Goal: Download file/media

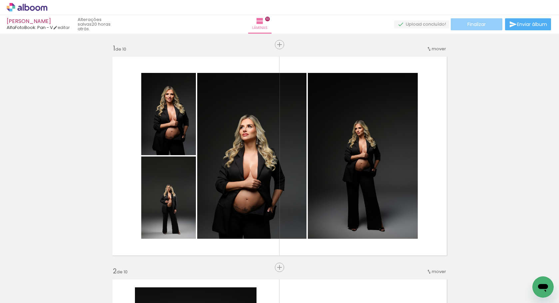
click at [486, 26] on paper-button "Finalizar" at bounding box center [477, 24] width 52 height 12
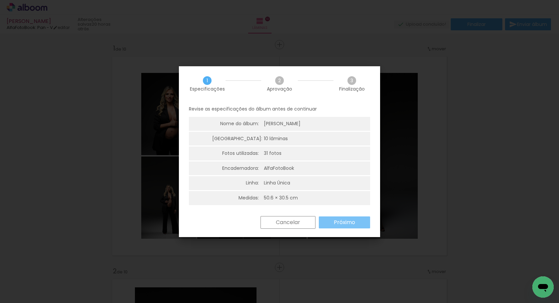
click at [340, 225] on paper-button "Próximo" at bounding box center [344, 223] width 51 height 12
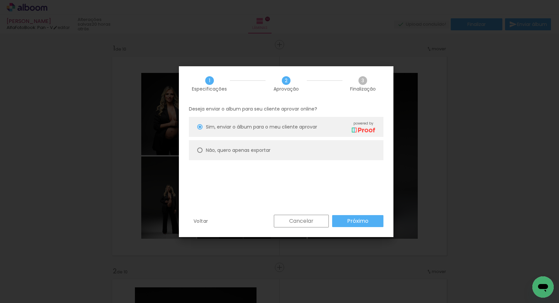
click at [245, 146] on paper-radio-button "Não, quero apenas exportar" at bounding box center [286, 150] width 195 height 20
type paper-radio-button "on"
click at [0, 0] on slot "Próximo" at bounding box center [0, 0] width 0 height 0
type input "Alta, 300 DPI"
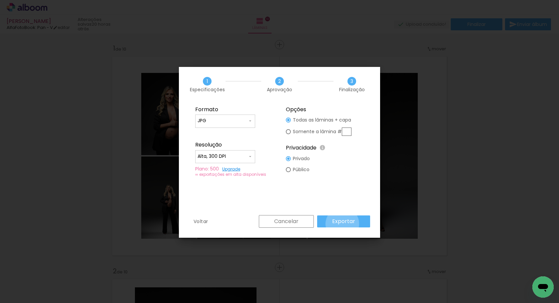
click at [0, 0] on slot "Exportar" at bounding box center [0, 0] width 0 height 0
